Goal: Information Seeking & Learning: Compare options

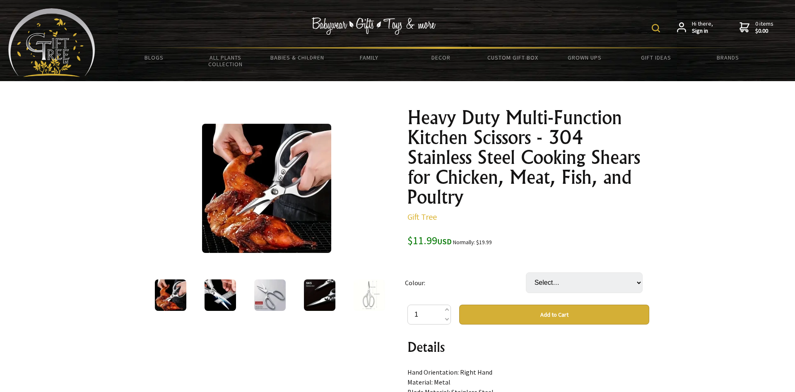
click at [655, 26] on img at bounding box center [656, 28] width 8 height 8
type input "scissors"
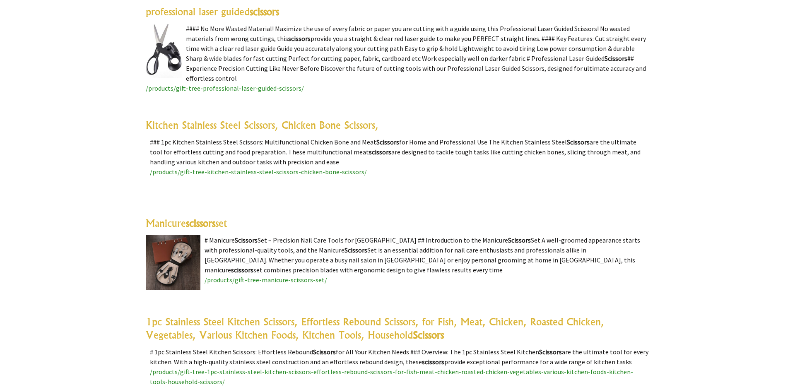
scroll to position [1183, 0]
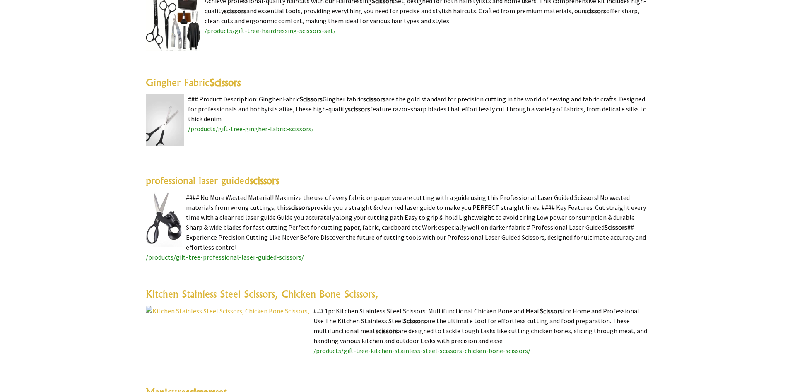
click at [232, 129] on span "/products/gift-tree-gingher-fabric-scissors/" at bounding box center [251, 129] width 126 height 8
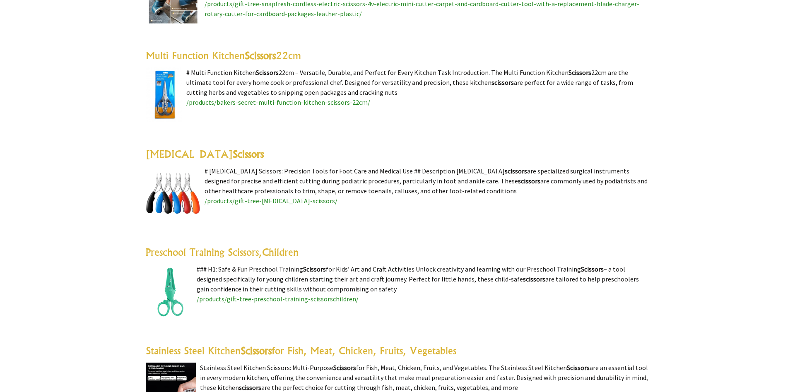
scroll to position [253, 0]
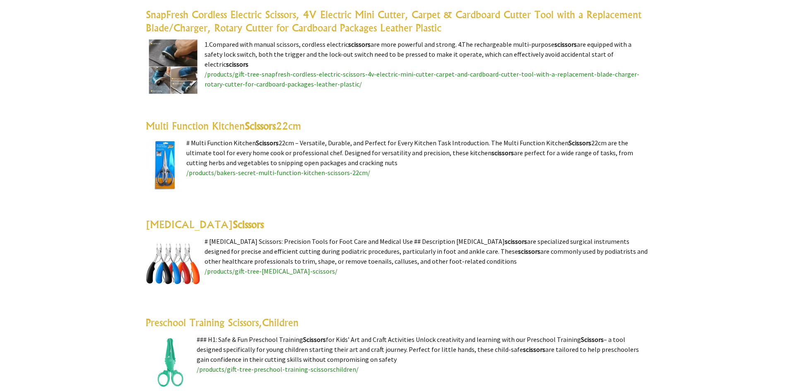
click at [169, 125] on link "Multi Function Kitchen Scissors 22cm" at bounding box center [223, 126] width 155 height 12
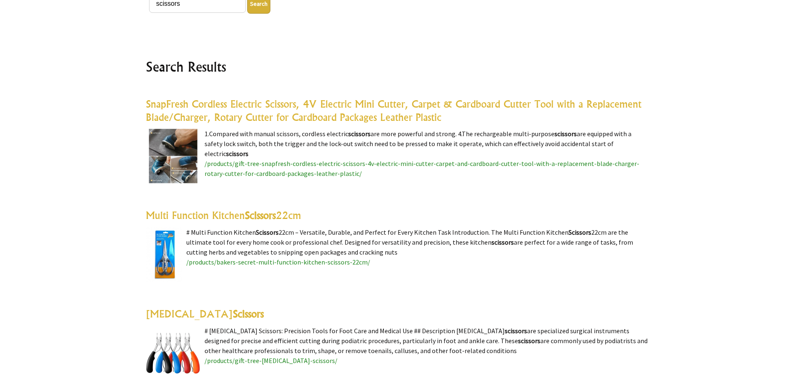
scroll to position [84, 0]
